Goal: Task Accomplishment & Management: Use online tool/utility

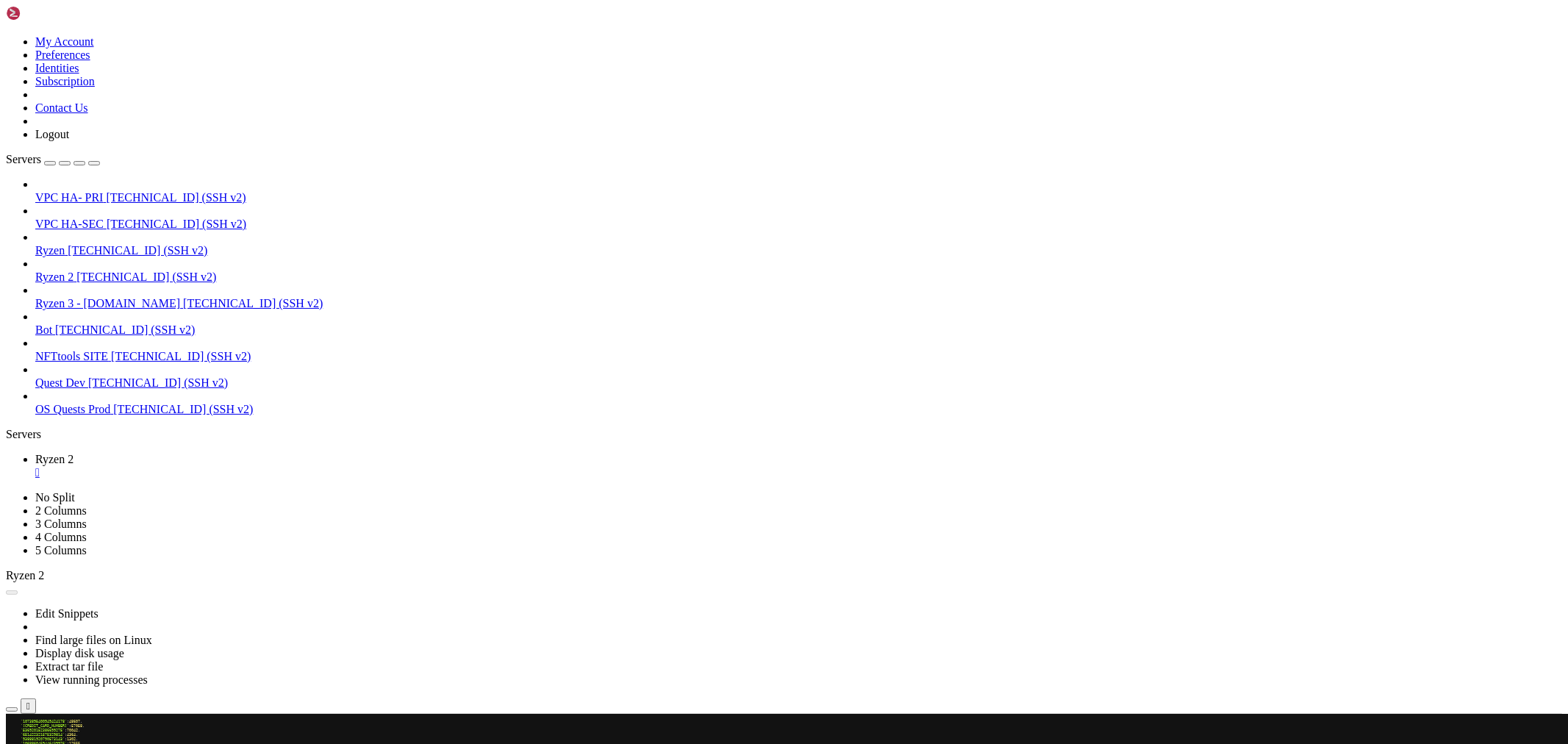
scroll to position [41007, 0]
click at [104, 191] on div "VPC HA- PRI [TECHNICAL_ID] (SSH v2)" at bounding box center [798, 197] width 1527 height 13
click at [103, 191] on span "VPC HA- PRI" at bounding box center [68, 197] width 67 height 12
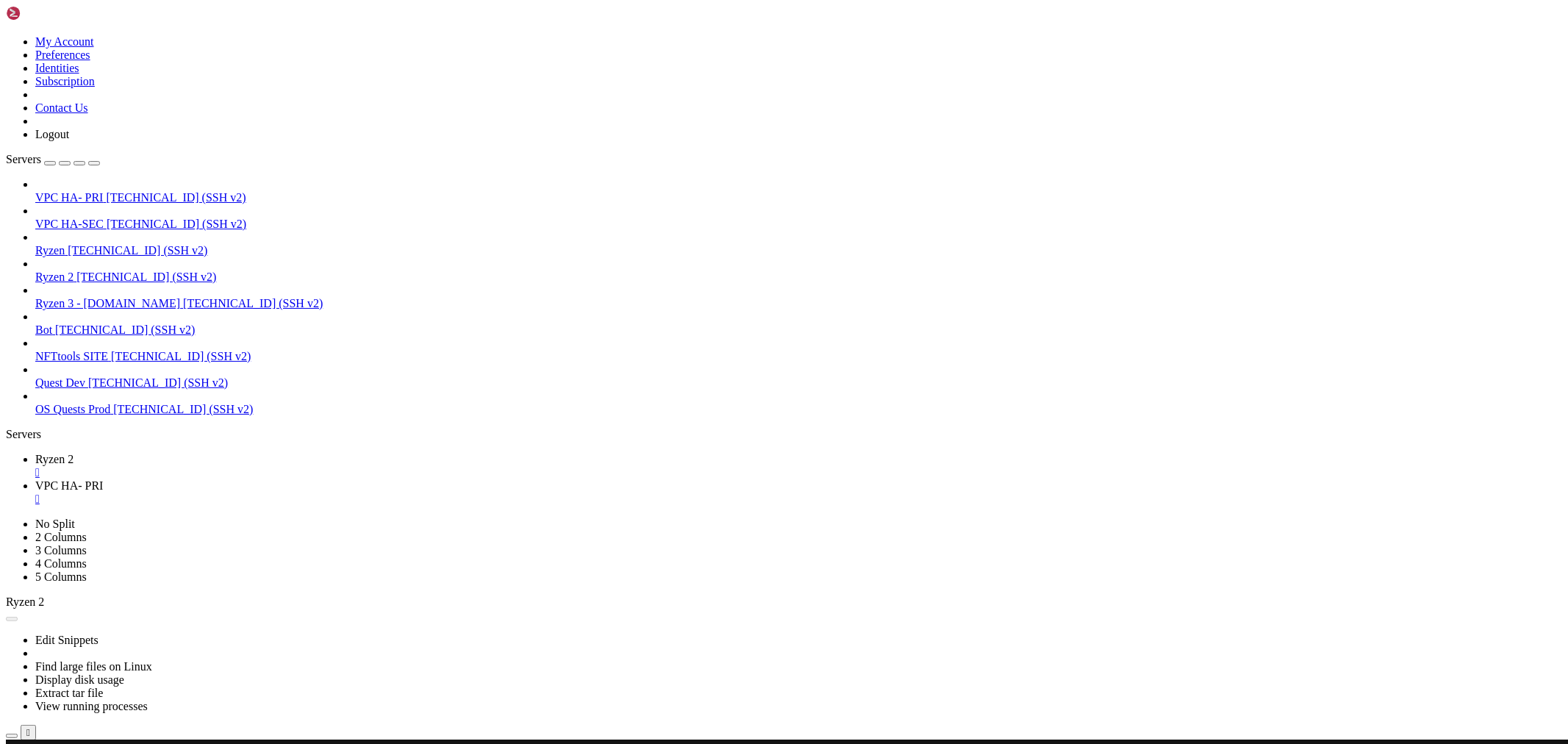
scroll to position [0, 0]
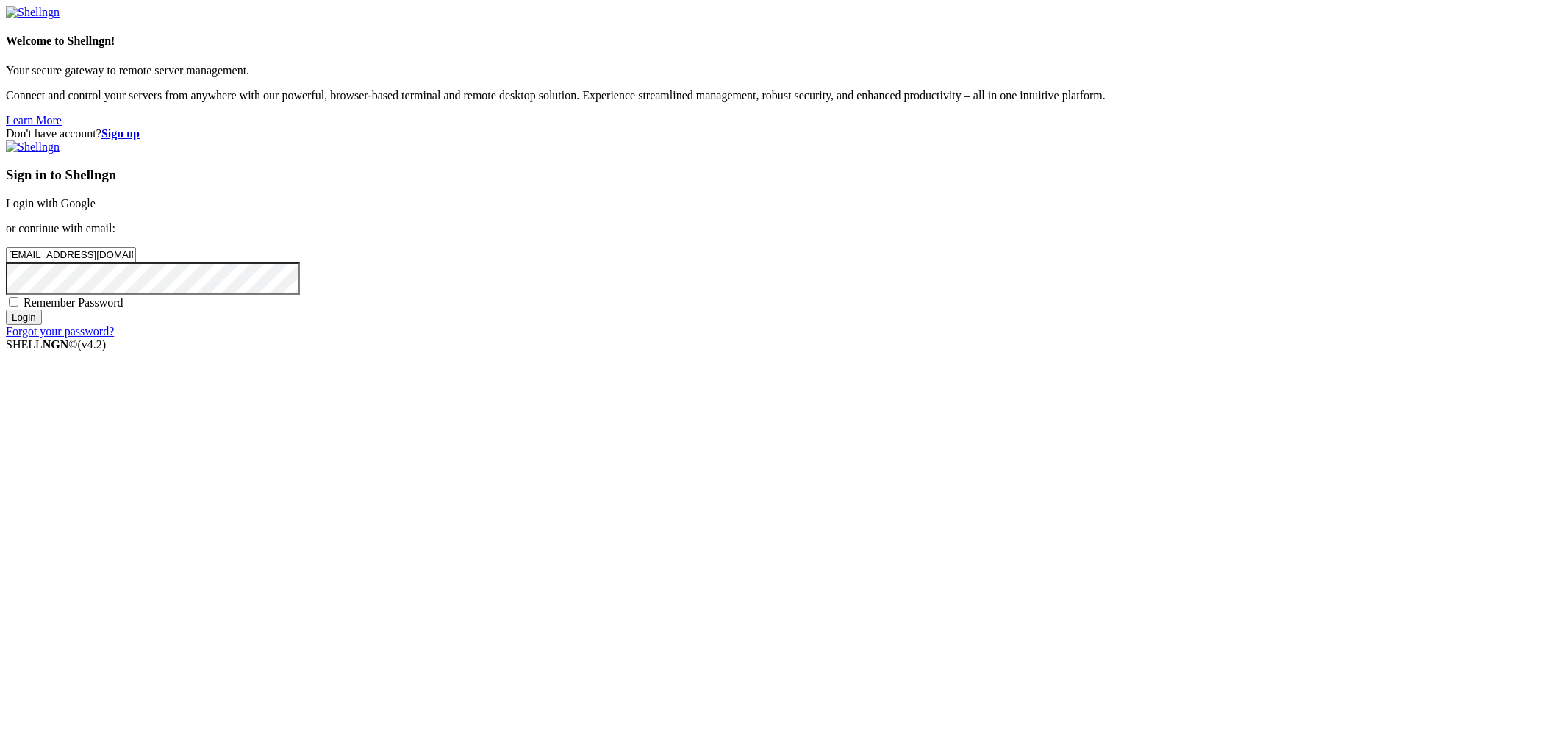
click at [42, 325] on input "Login" at bounding box center [24, 317] width 36 height 16
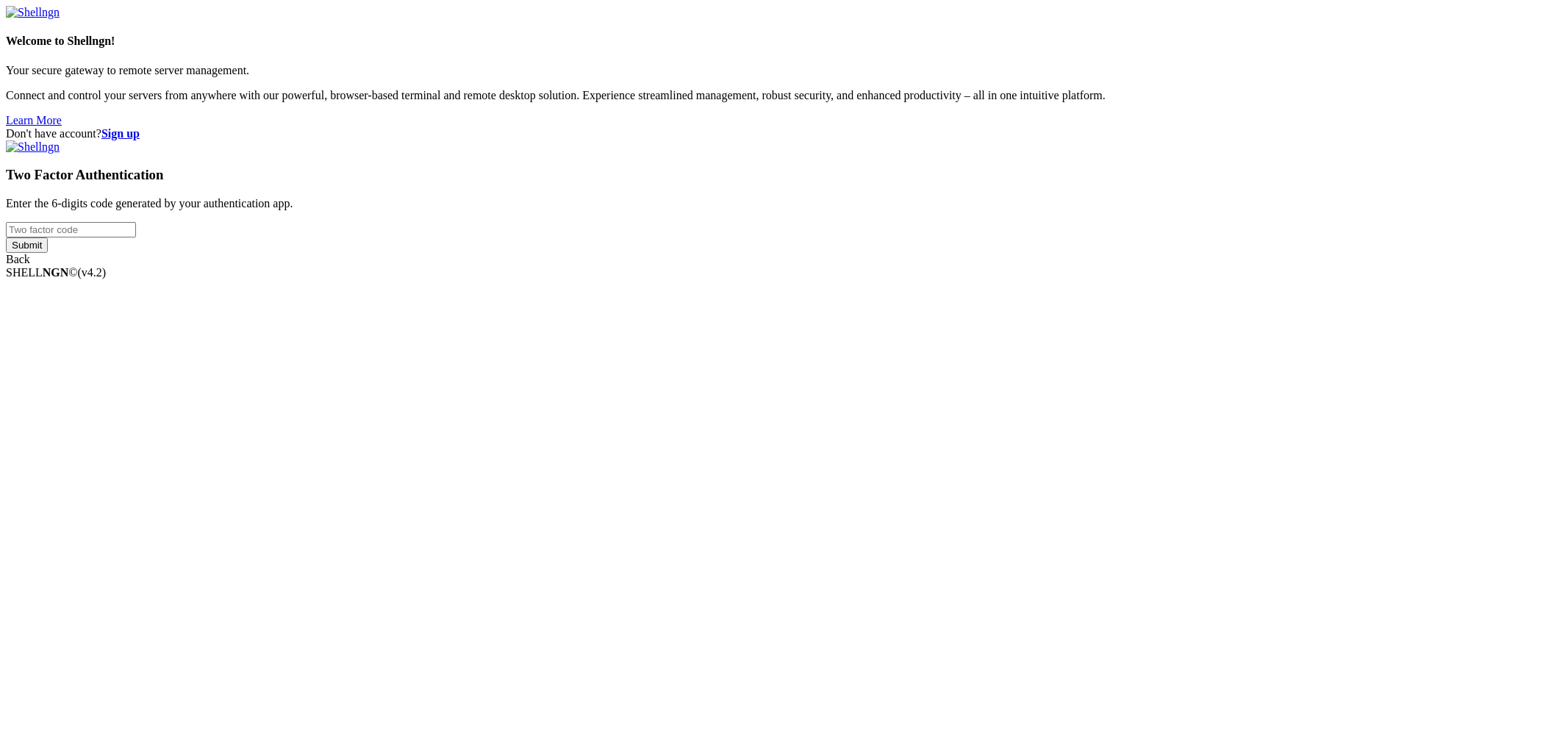
click at [136, 237] on input "number" at bounding box center [71, 230] width 131 height 16
type input "260956"
click at [6, 237] on input "Submit" at bounding box center [27, 245] width 42 height 16
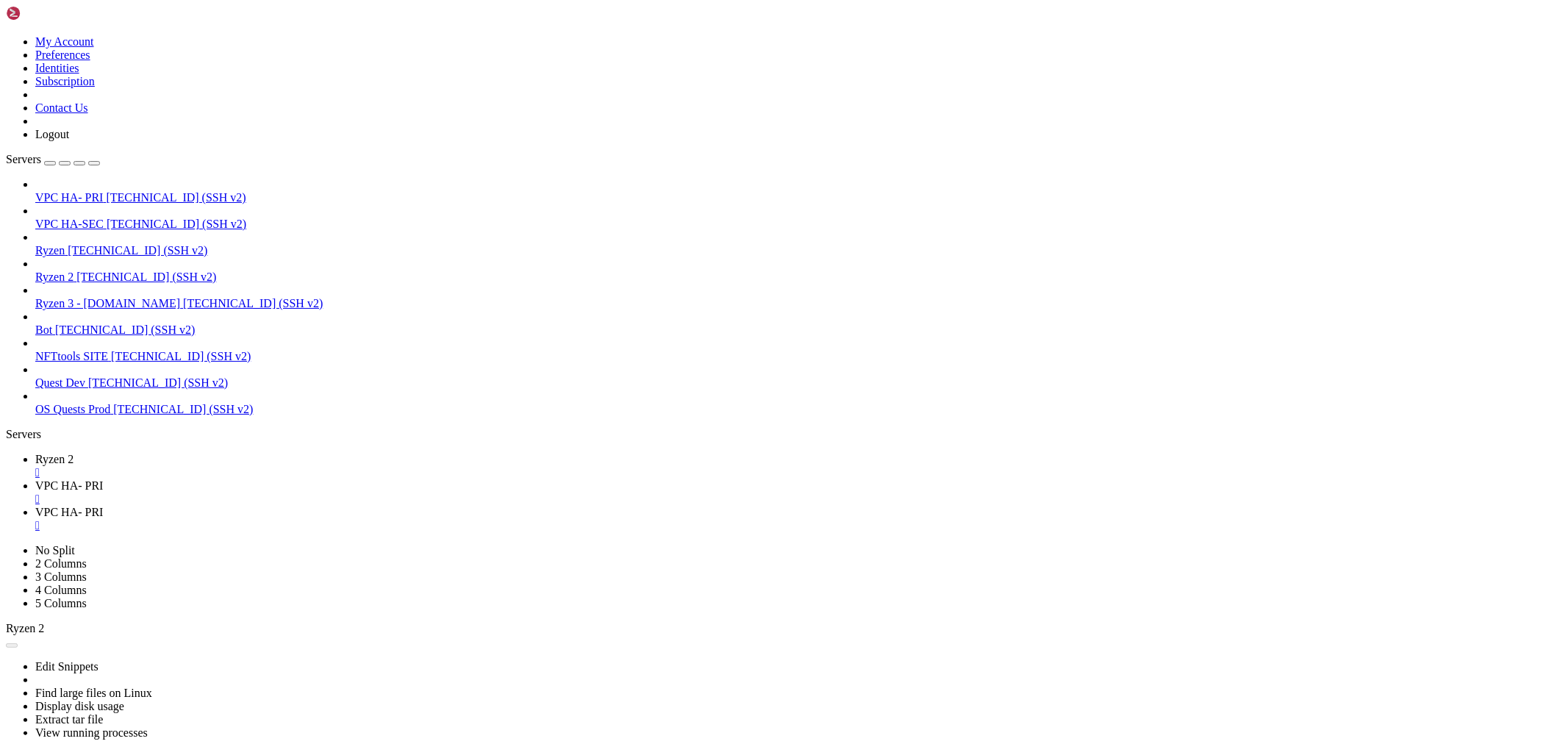
click at [449, 507] on link "VPC HA- PRI " at bounding box center [798, 520] width 1527 height 26
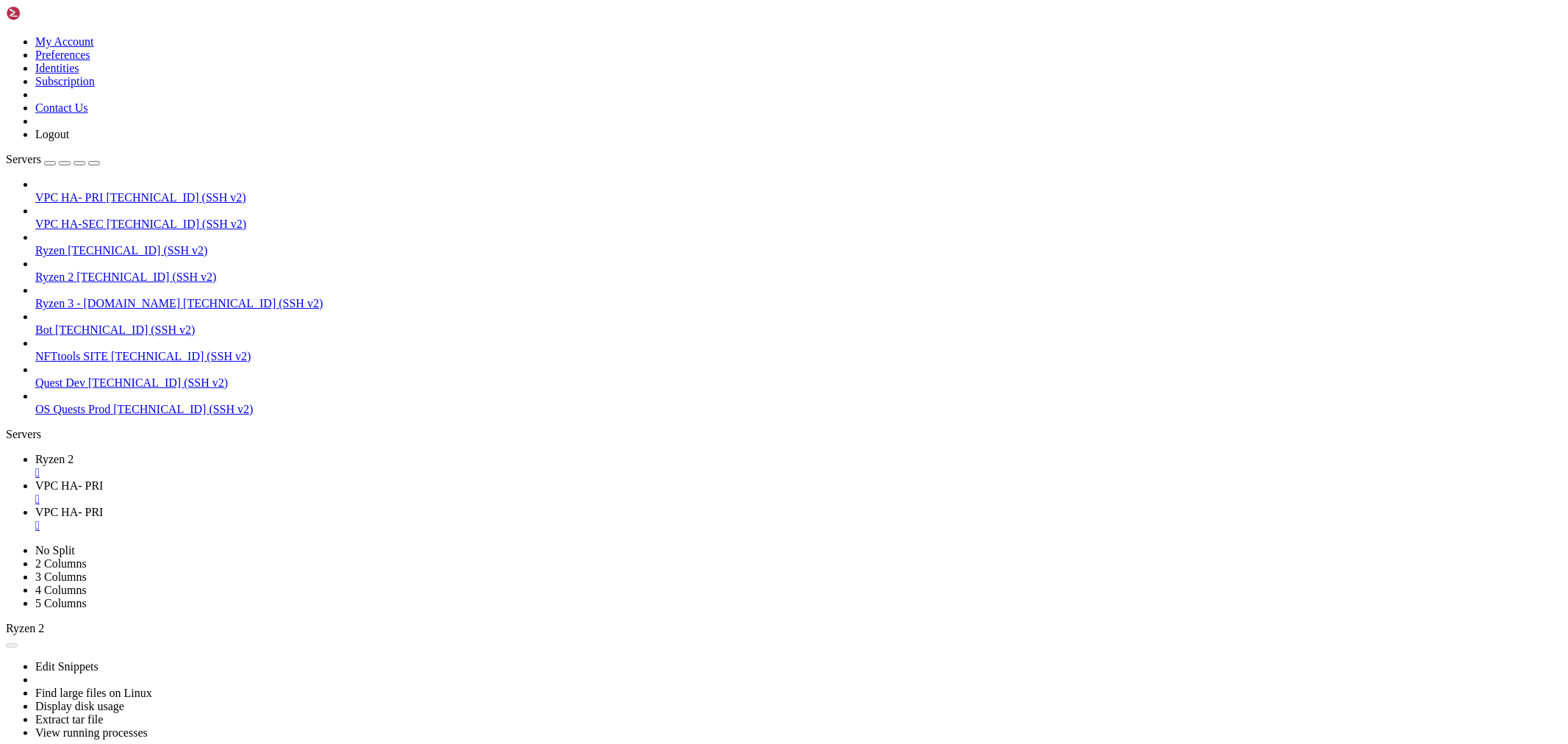
type input "/root/nfttools/nfttools-utilities/infra-tools-dockerized/haproxy-prod"
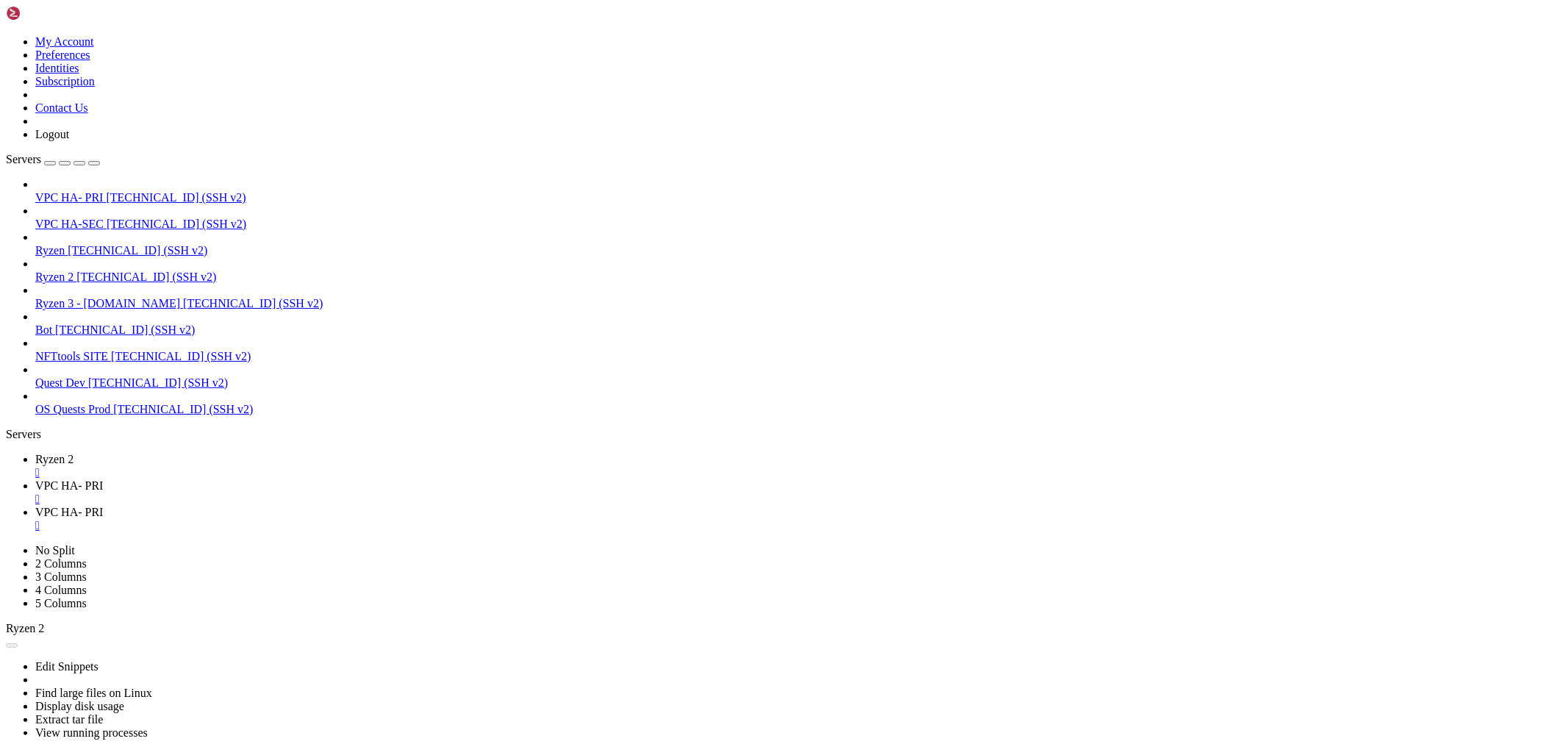
drag, startPoint x: 1386, startPoint y: 347, endPoint x: 1383, endPoint y: 361, distance: 14.3
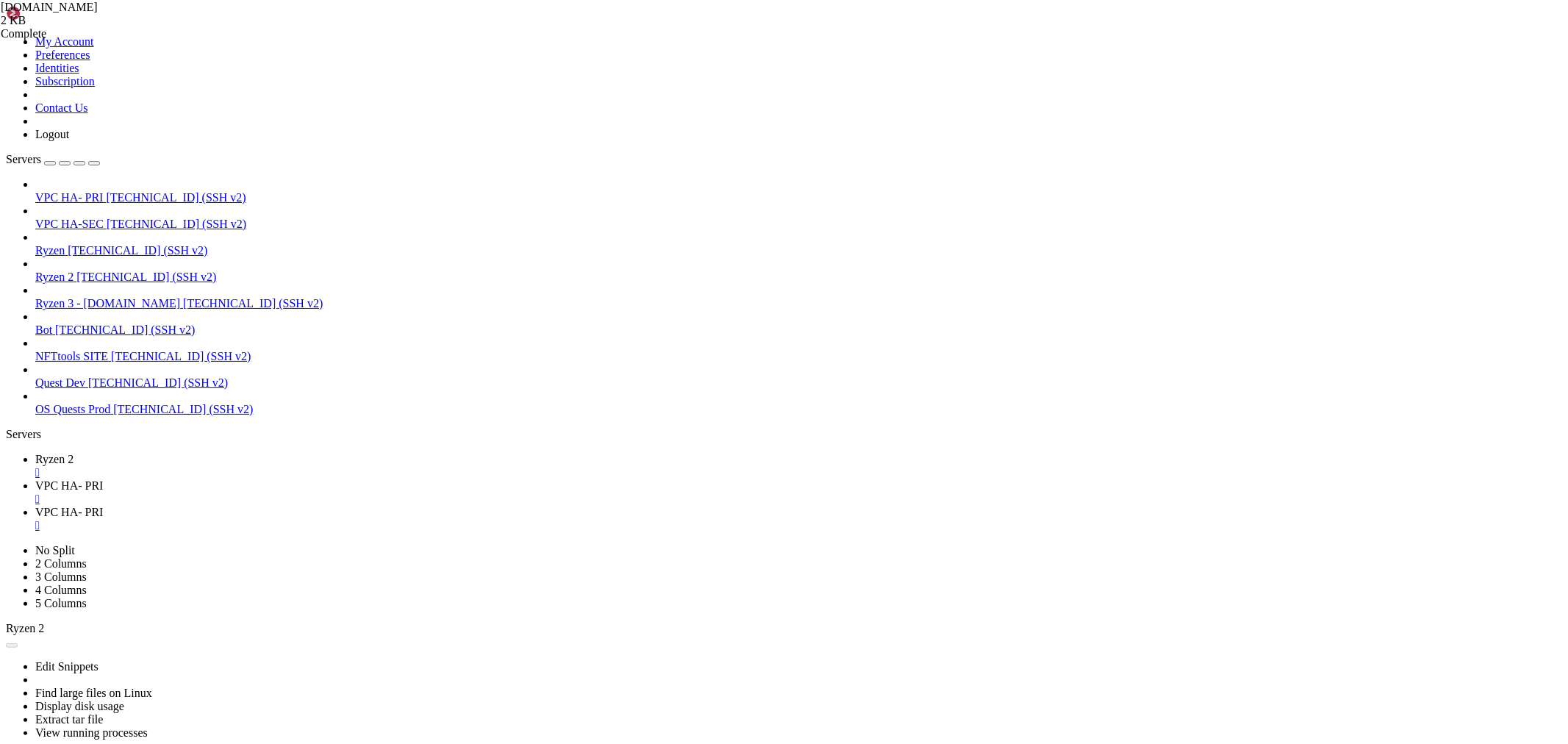
type textarea "7f3c59b4-28c7-4e67-a1d9-3fce2b97fd52 200"
paste textarea "Tynong North"
type textarea "T"
paste textarea "daf59358-354b-4860-bffe-e828f4f4d78b"
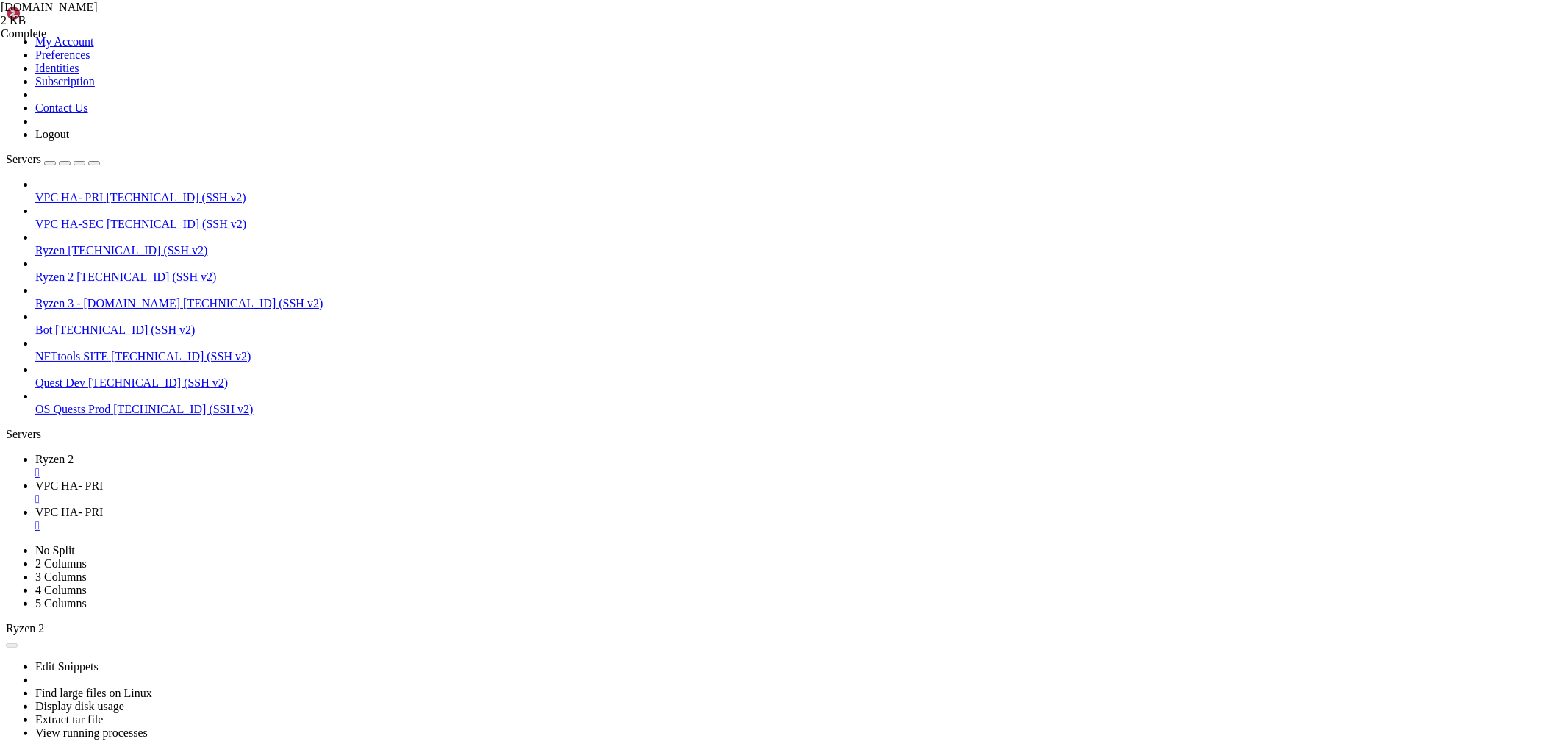
scroll to position [0, 16]
type textarea "daf59358-354b-4860-bffe-e828f4f4d78b 48"
click at [103, 479] on span "VPC HA- PRI" at bounding box center [68, 485] width 67 height 12
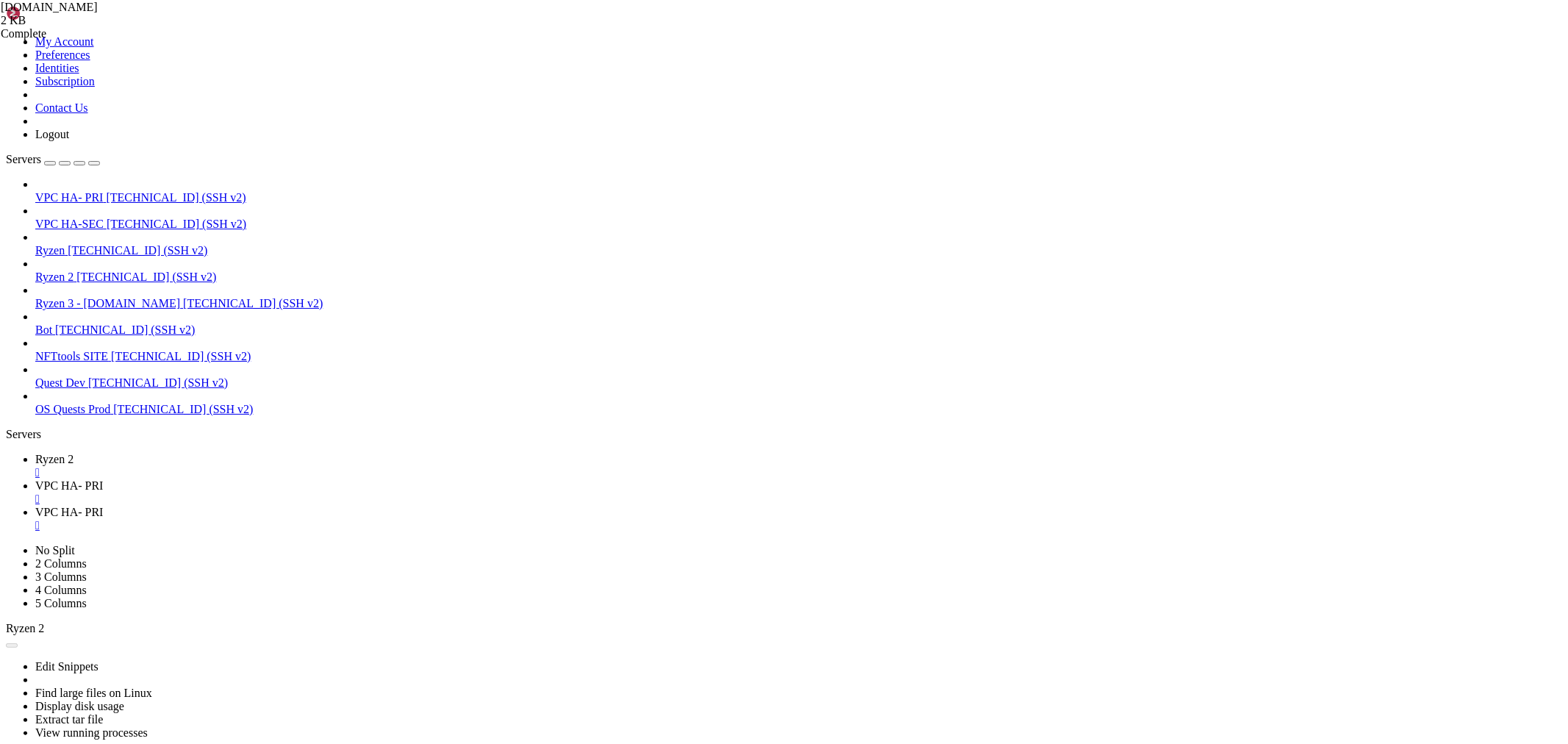
click at [65, 244] on span "Ryzen" at bounding box center [50, 251] width 30 height 12
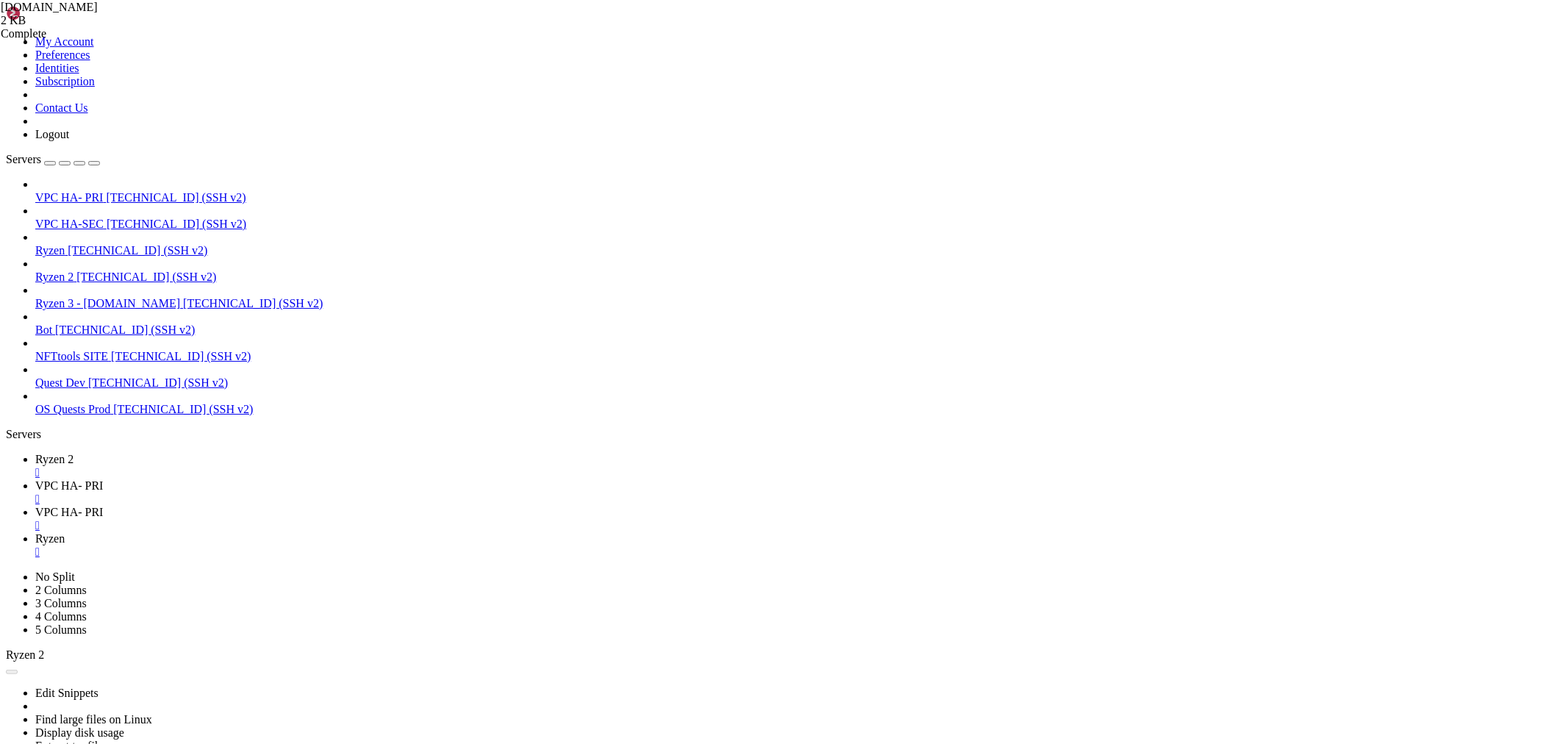
drag, startPoint x: 113, startPoint y: 163, endPoint x: 136, endPoint y: 163, distance: 23.0
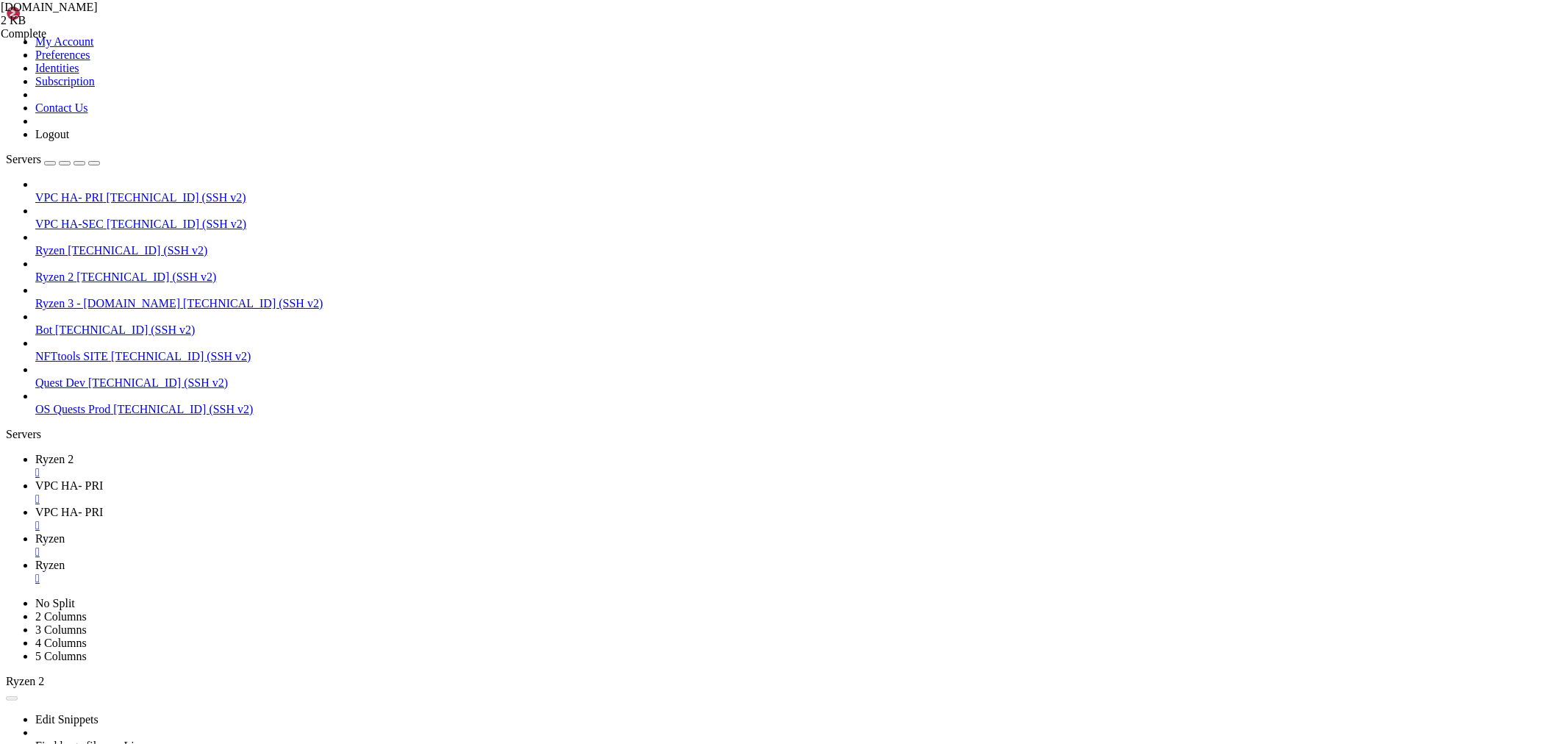
scroll to position [0, 0]
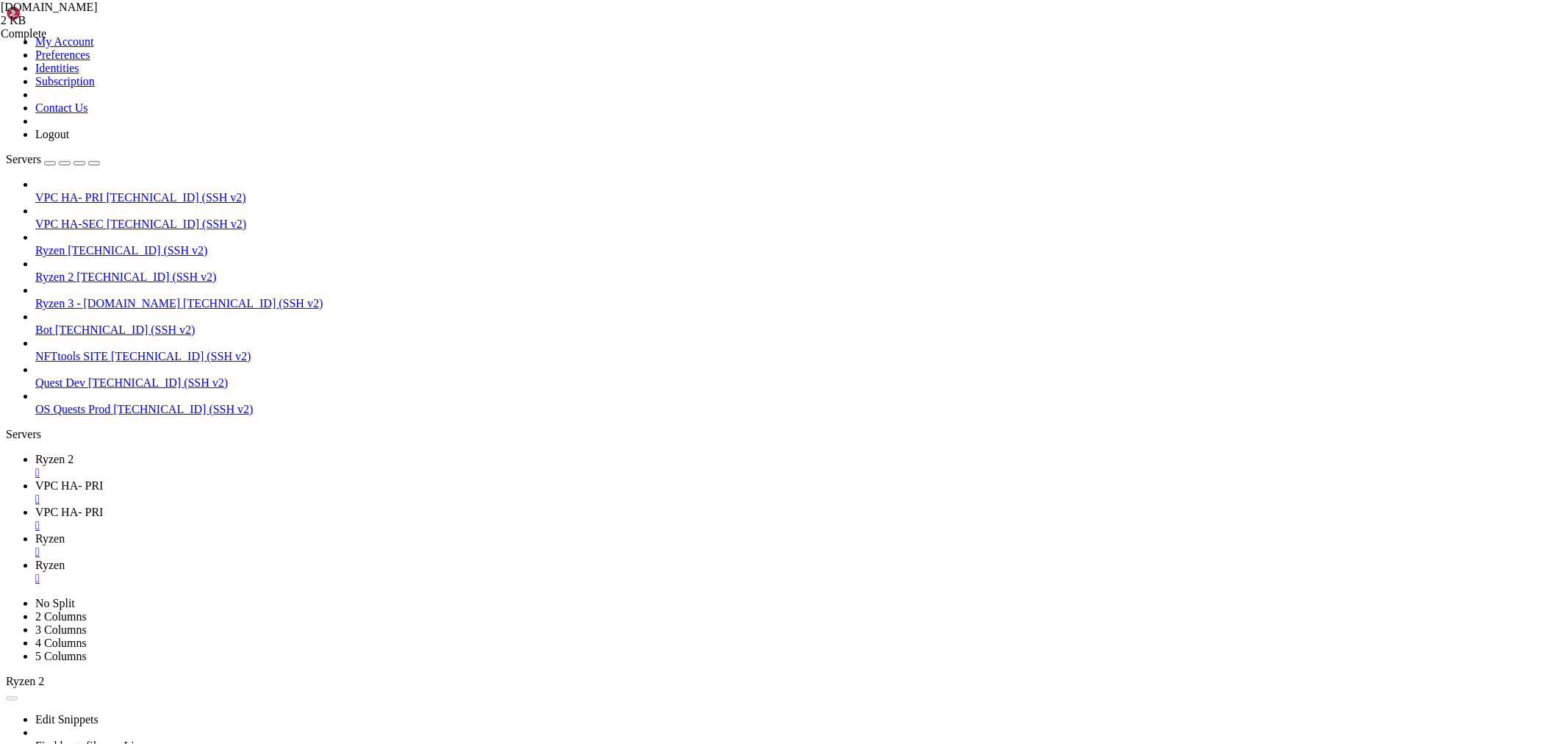
type input "/root/blur-backend/resources"
drag, startPoint x: 254, startPoint y: 698, endPoint x: 281, endPoint y: 677, distance: 34.2
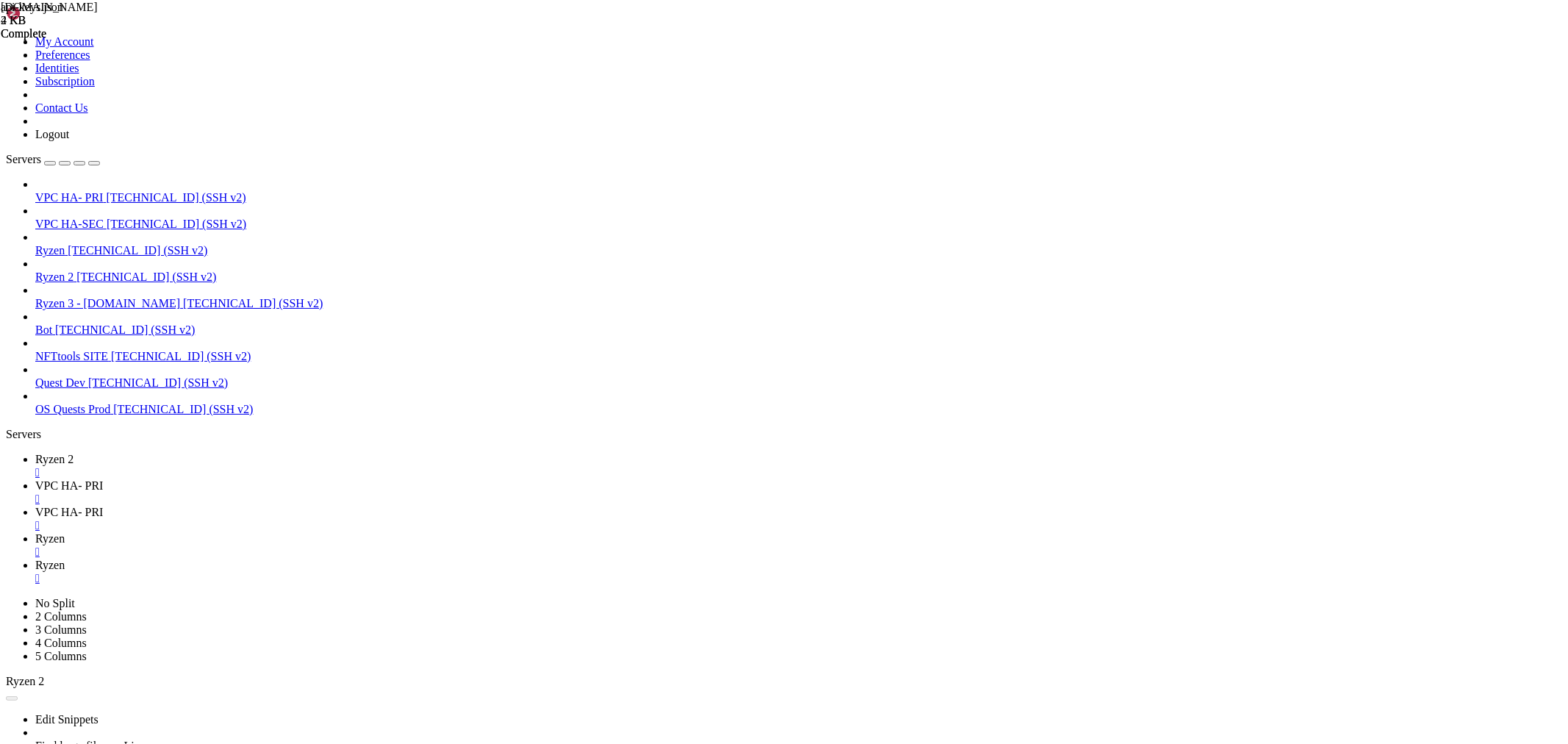
paste textarea ""maxAttempts": -1,"
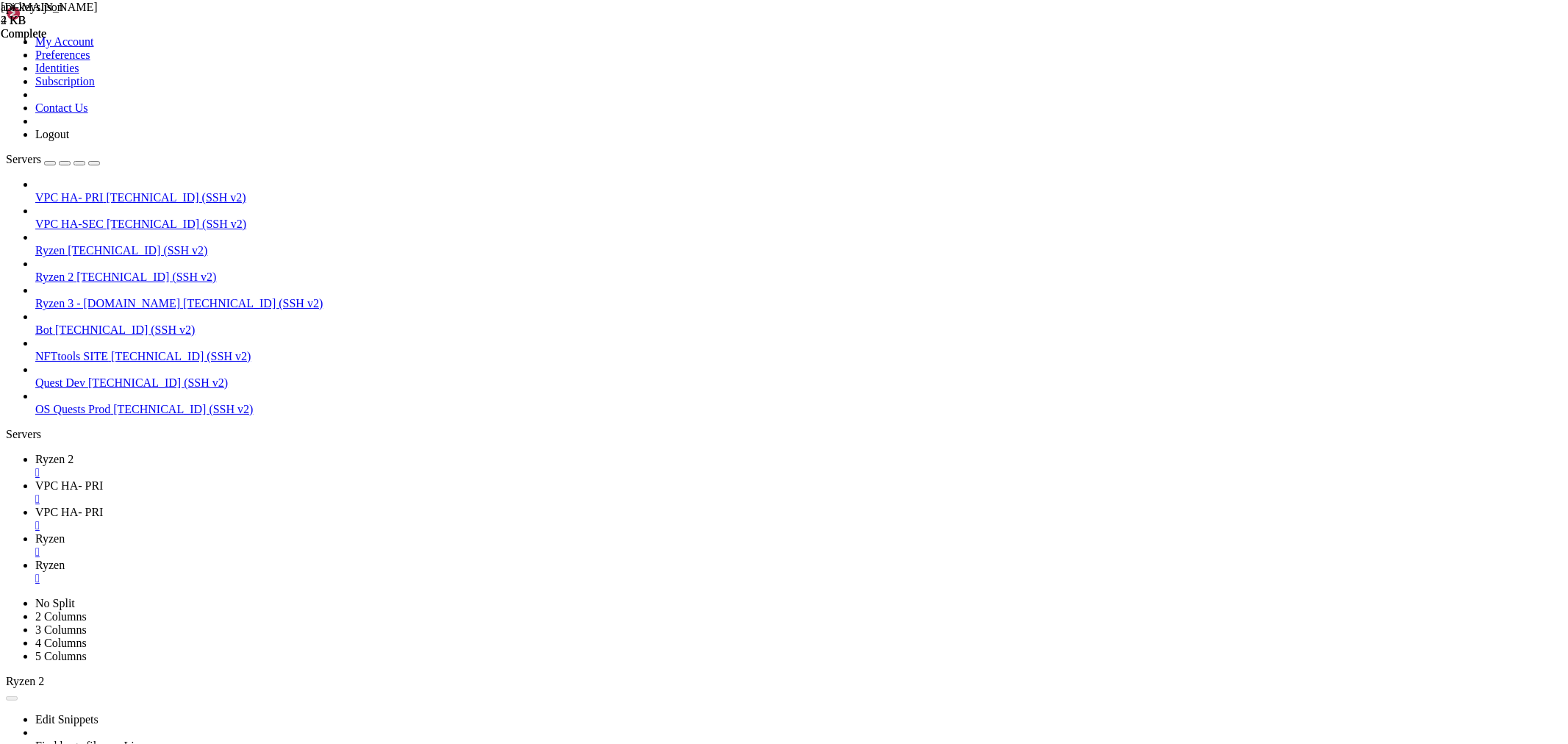
drag, startPoint x: 294, startPoint y: 704, endPoint x: 480, endPoint y: 705, distance: 186.0
paste textarea "daf59358-354b-4860-bffe-e828f4f4d78b"
type textarea ""key": "daf59358-354b-4860-bffe-e828f4f4d78b""
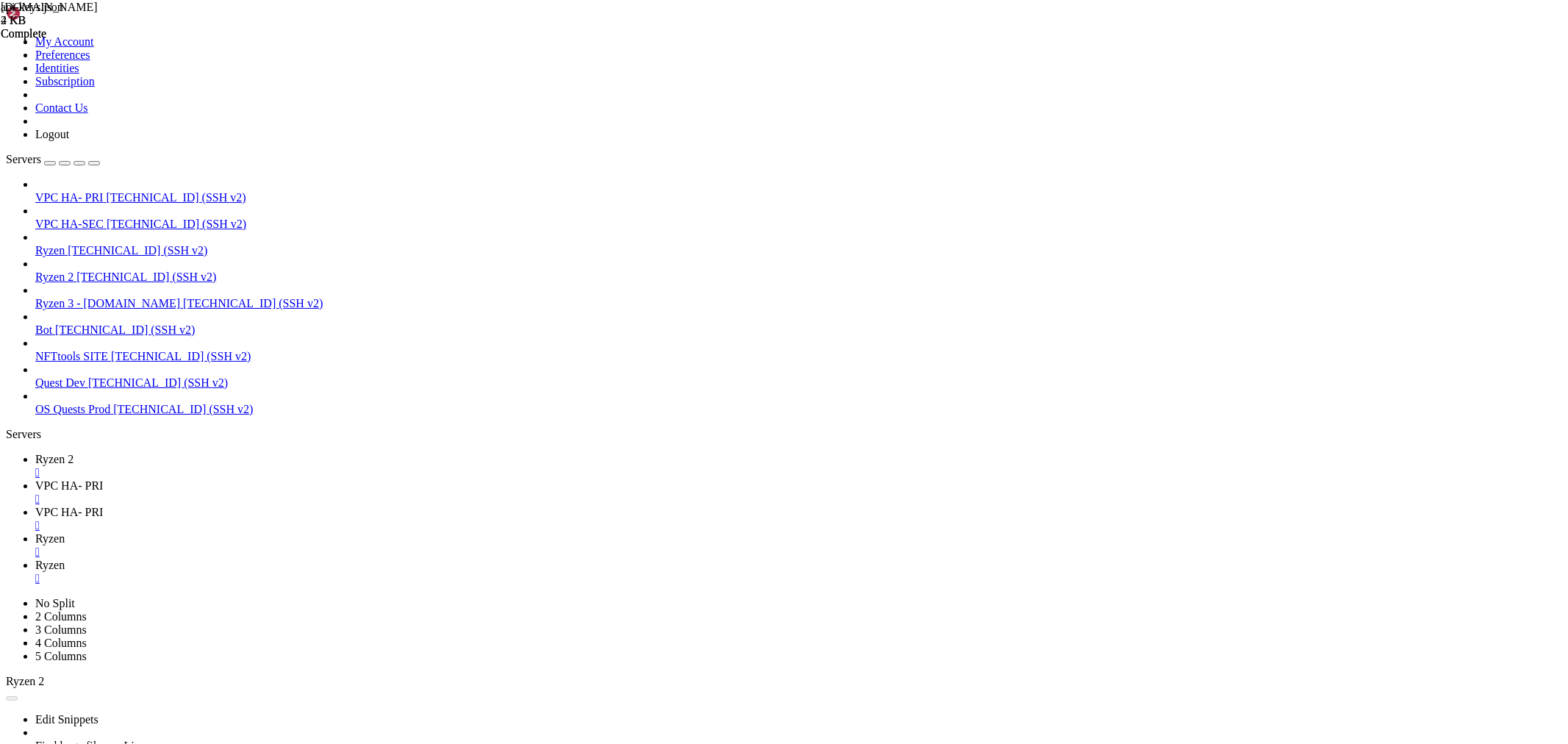
click at [65, 533] on span "Ryzen" at bounding box center [50, 539] width 30 height 12
click at [65, 559] on span "Ryzen" at bounding box center [50, 565] width 30 height 12
click at [65, 533] on span "Ryzen" at bounding box center [50, 539] width 30 height 12
